Goal: Transaction & Acquisition: Purchase product/service

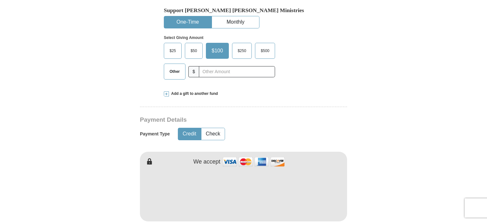
drag, startPoint x: 0, startPoint y: 0, endPoint x: 488, endPoint y: 33, distance: 489.3
click at [172, 67] on span "Other" at bounding box center [174, 72] width 17 height 10
click at [0, 0] on input "Other" at bounding box center [0, 0] width 0 height 0
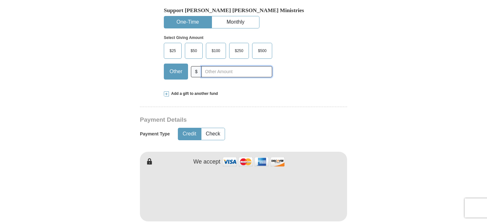
click at [219, 66] on input "text" at bounding box center [237, 71] width 71 height 11
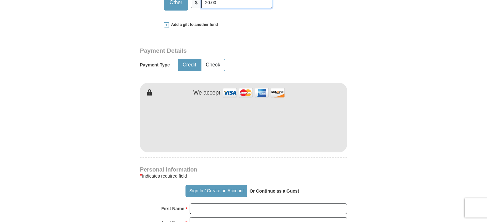
scroll to position [301, 0]
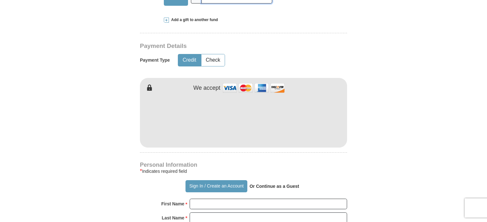
type input "20.00"
click at [314, 148] on div "[PERSON_NAME] [PERSON_NAME] Ministries Giving Together, we're helping people al…" at bounding box center [243, 191] width 207 height 665
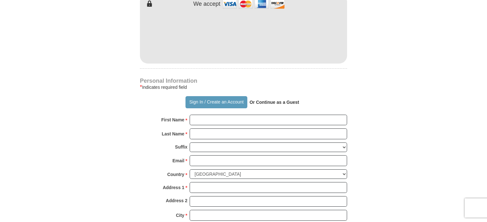
scroll to position [434, 0]
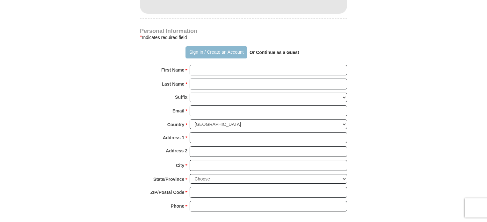
click at [197, 46] on button "Sign In / Create an Account" at bounding box center [217, 52] width 62 height 12
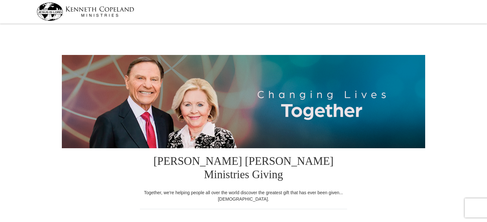
select select "[GEOGRAPHIC_DATA]"
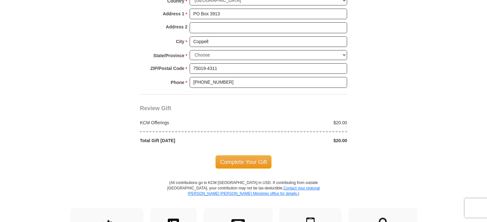
scroll to position [526, 0]
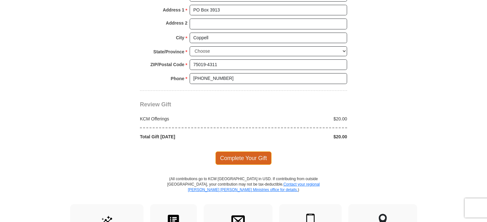
click at [245, 151] on span "Complete Your Gift" at bounding box center [244, 157] width 56 height 13
